Goal: Task Accomplishment & Management: Use online tool/utility

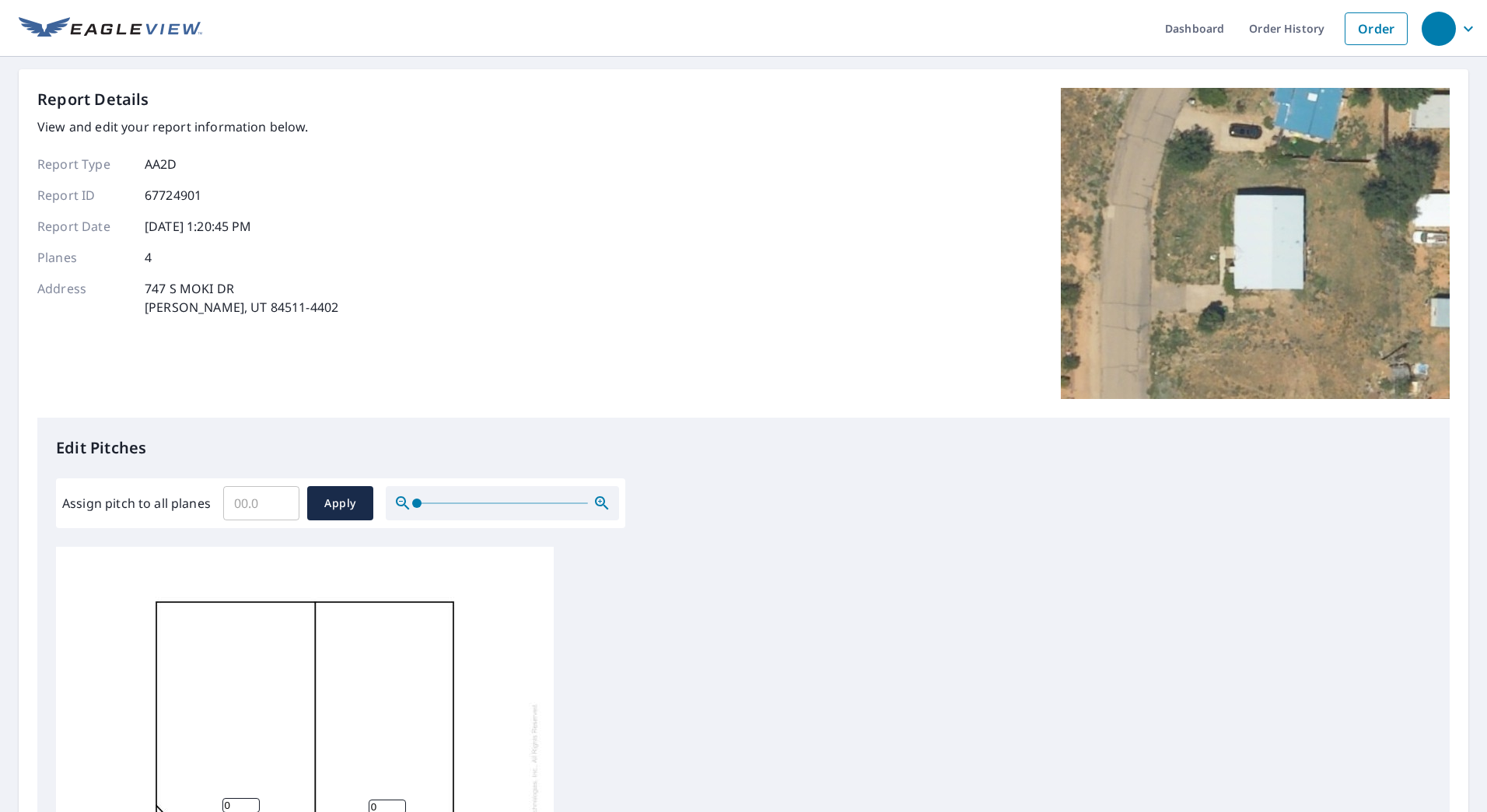
scroll to position [233, 0]
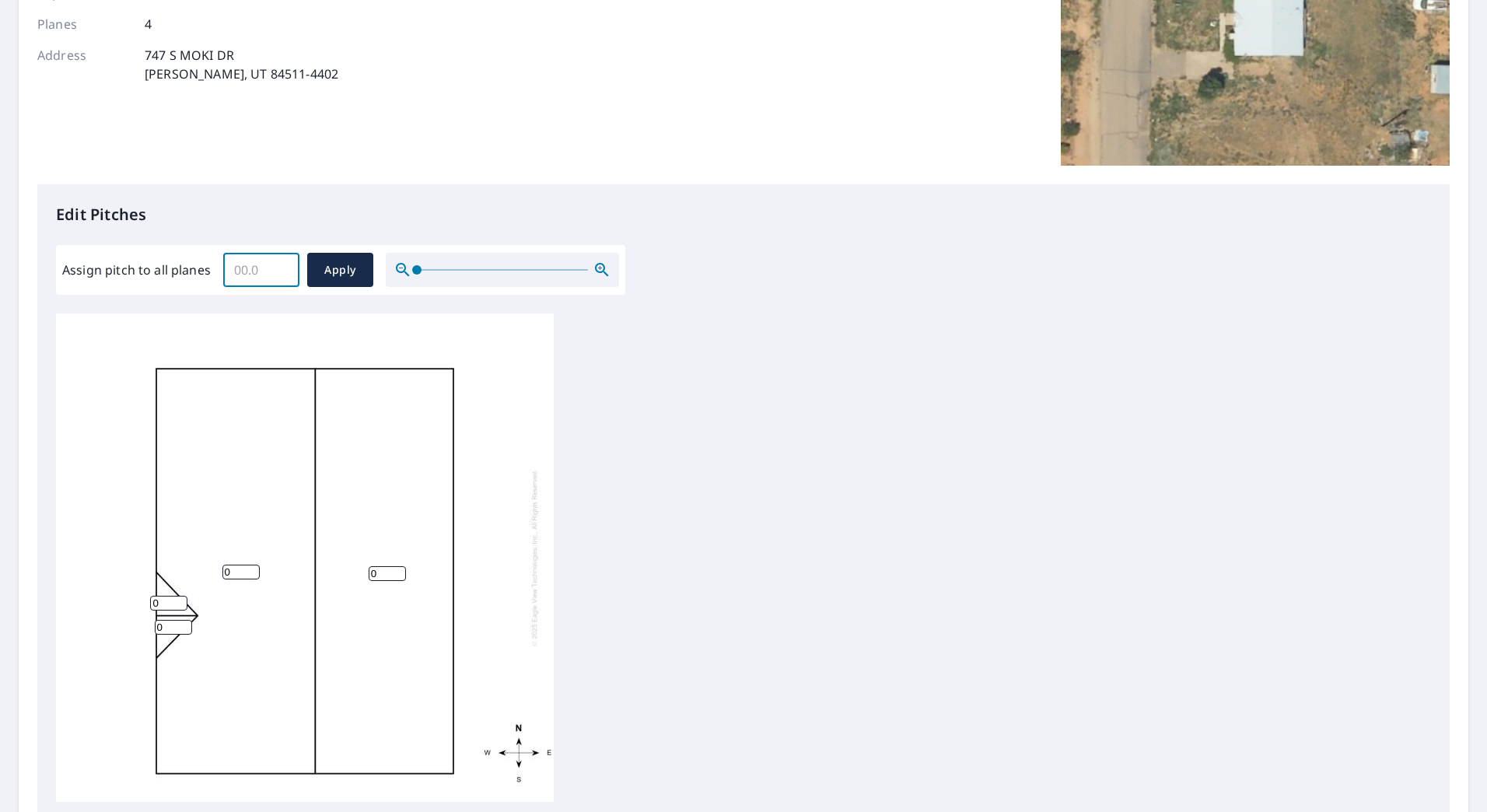
drag, startPoint x: 251, startPoint y: 269, endPoint x: 216, endPoint y: 270, distance: 35.0
click at [216, 270] on div "Assign pitch to all planes ​ Apply" at bounding box center [341, 269] width 557 height 34
type input "4"
click at [317, 266] on button "Apply" at bounding box center [340, 269] width 66 height 34
type input "4"
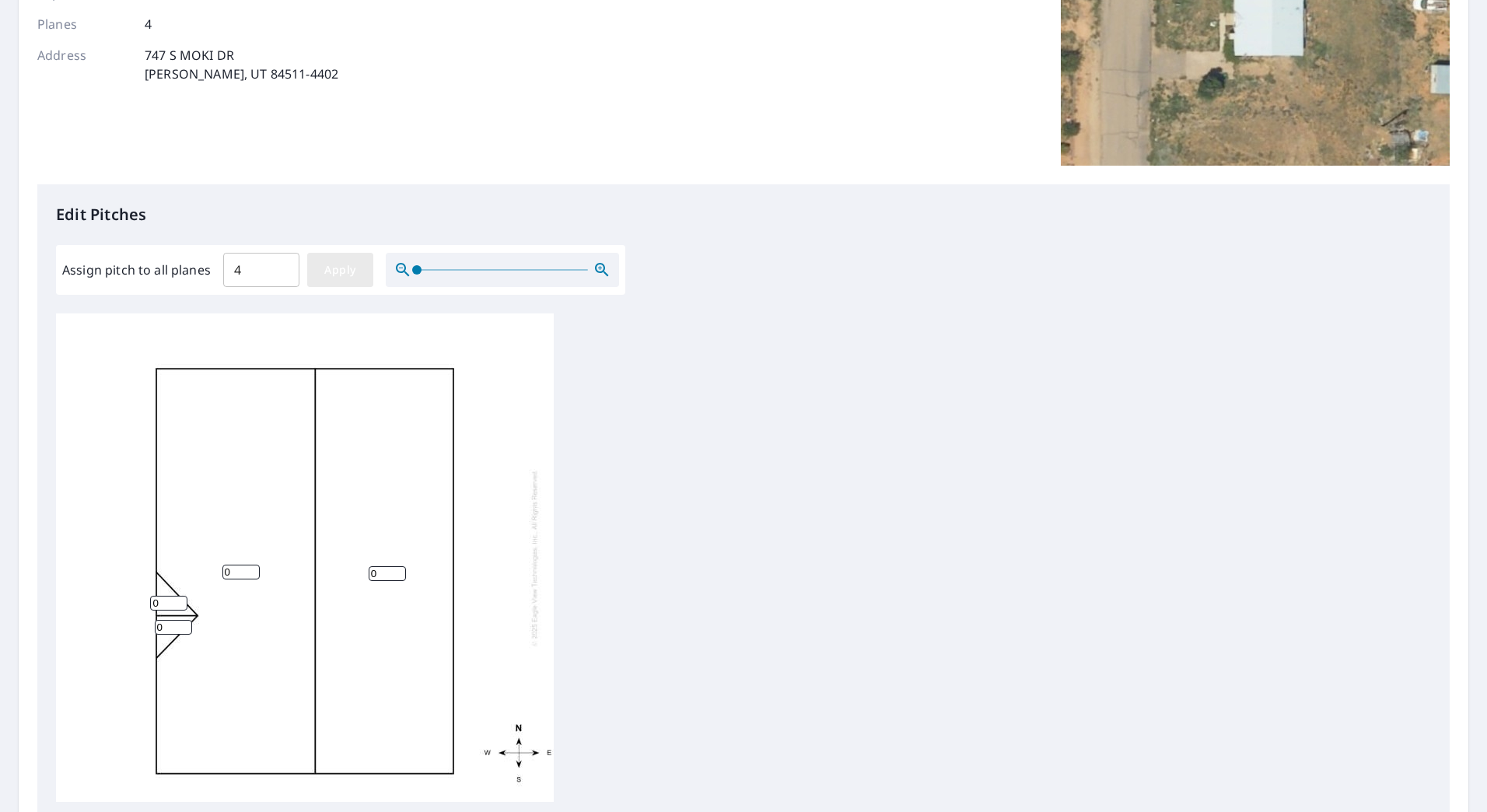
type input "4"
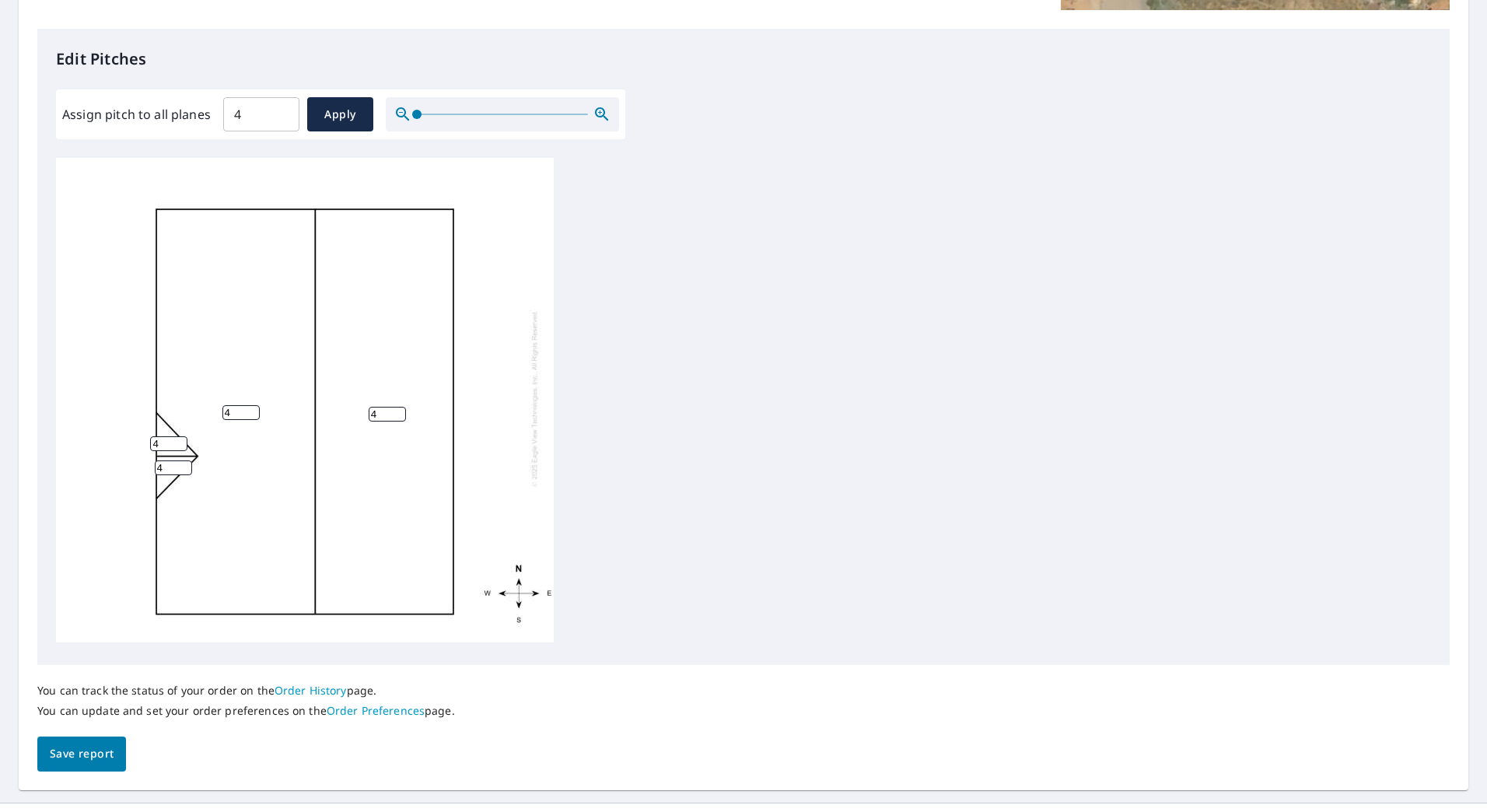
scroll to position [419, 0]
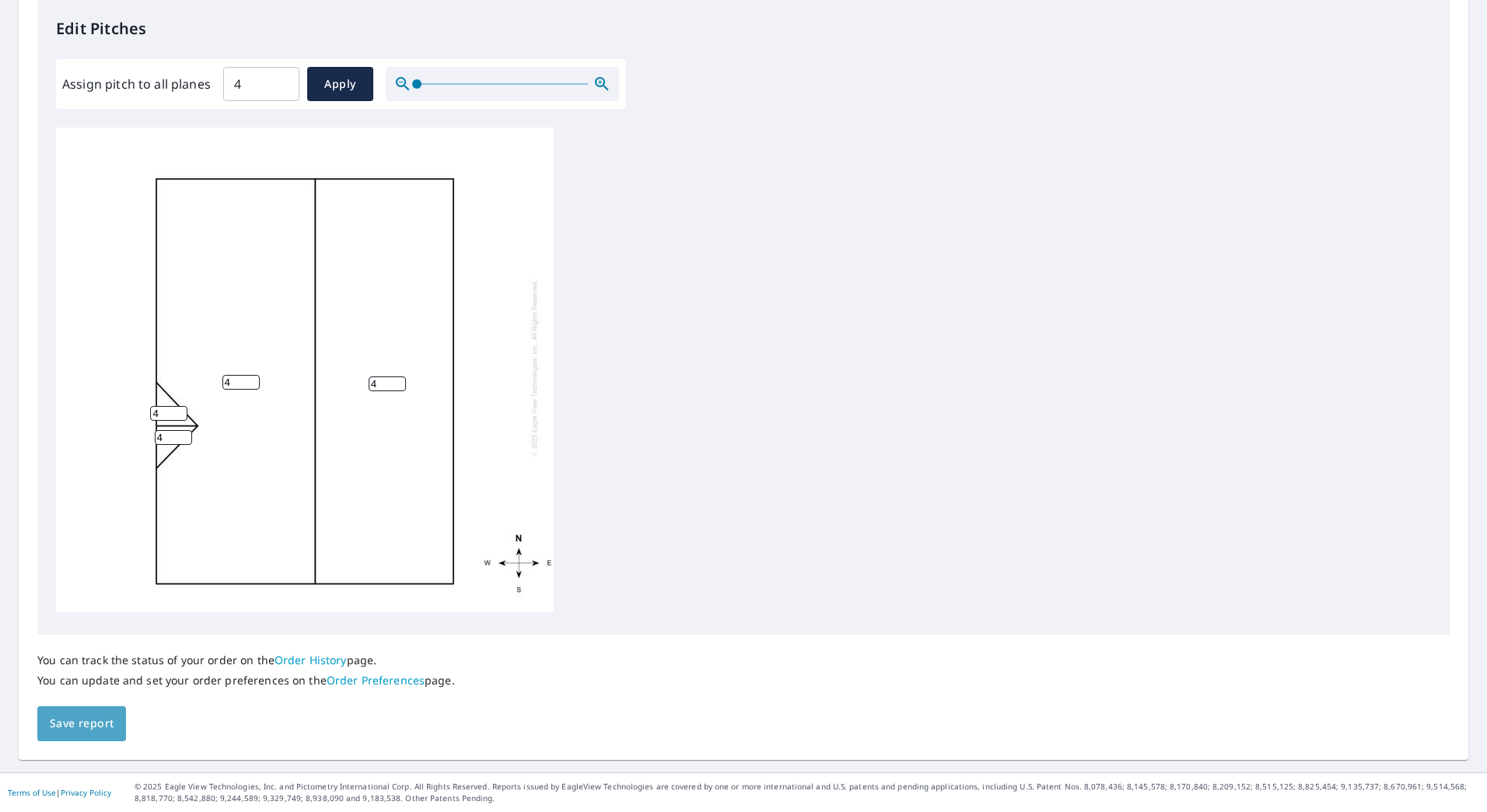
click at [91, 737] on button "Save report" at bounding box center [81, 723] width 89 height 35
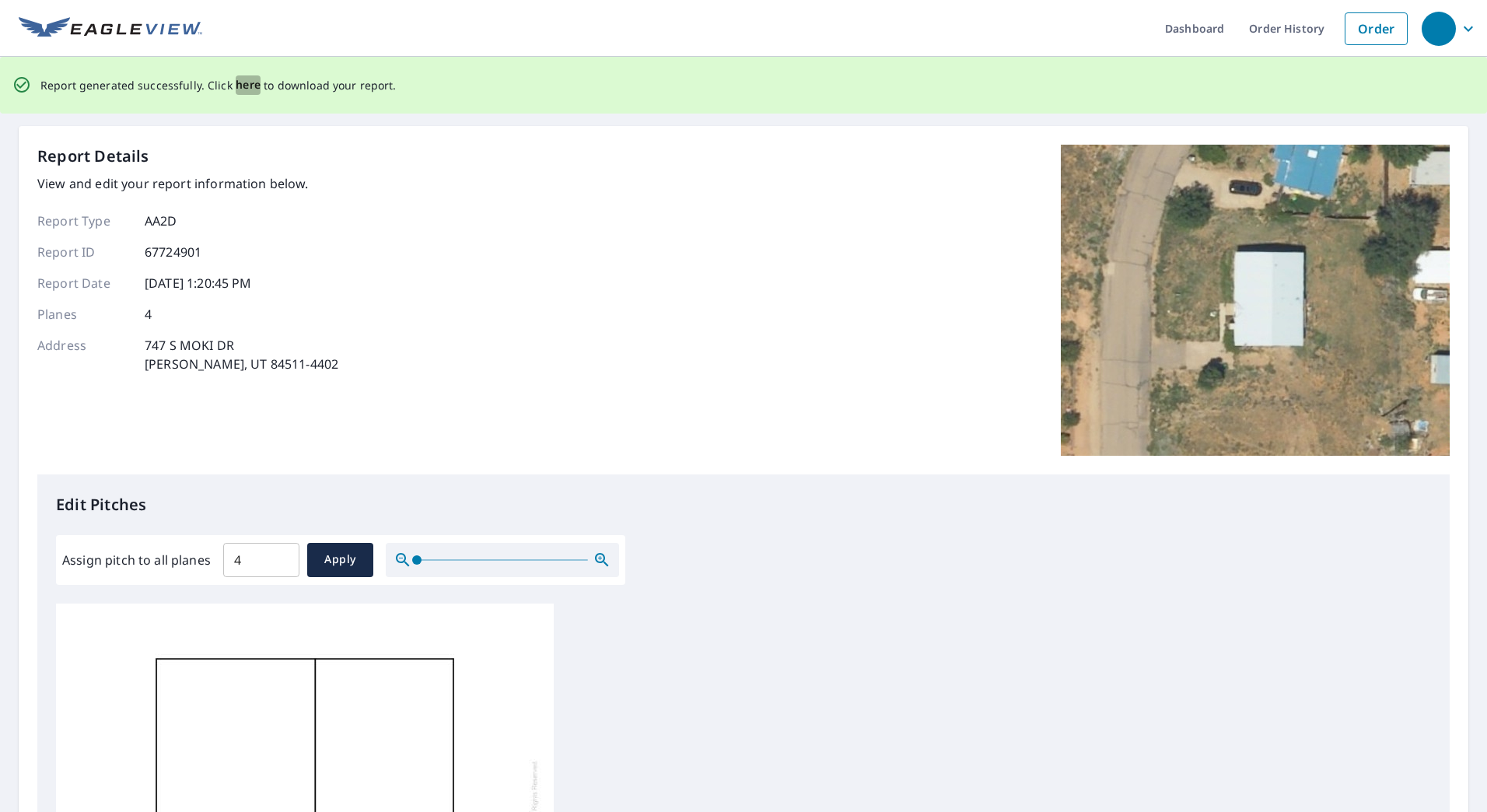
click at [245, 84] on span "here" at bounding box center [248, 85] width 26 height 19
